Goal: Task Accomplishment & Management: Complete application form

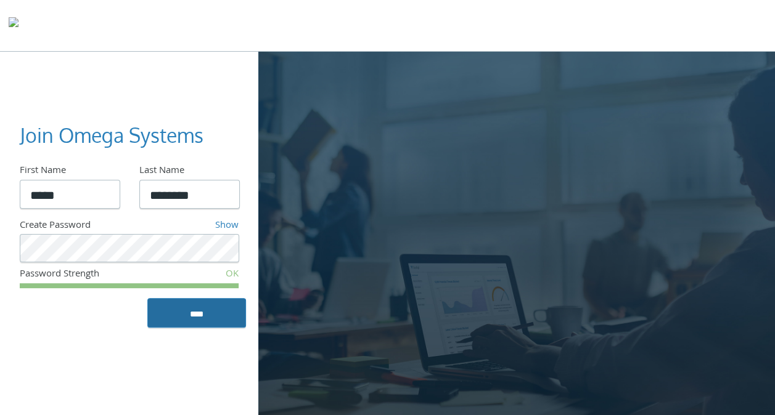
click at [175, 306] on input "****" at bounding box center [196, 313] width 99 height 30
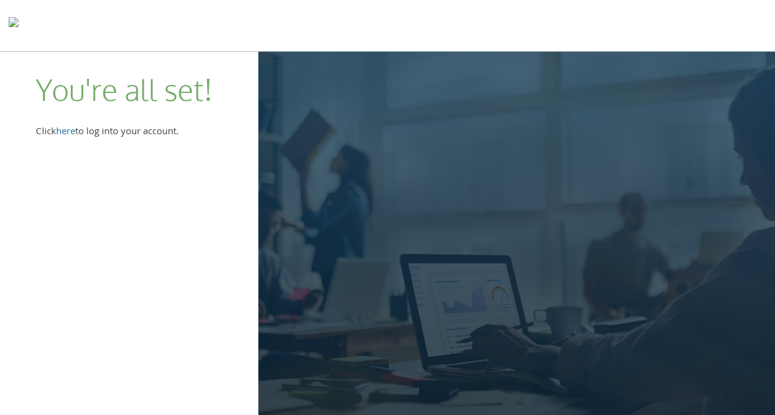
click at [68, 132] on link "here" at bounding box center [64, 132] width 19 height 16
